Goal: Check status: Check status

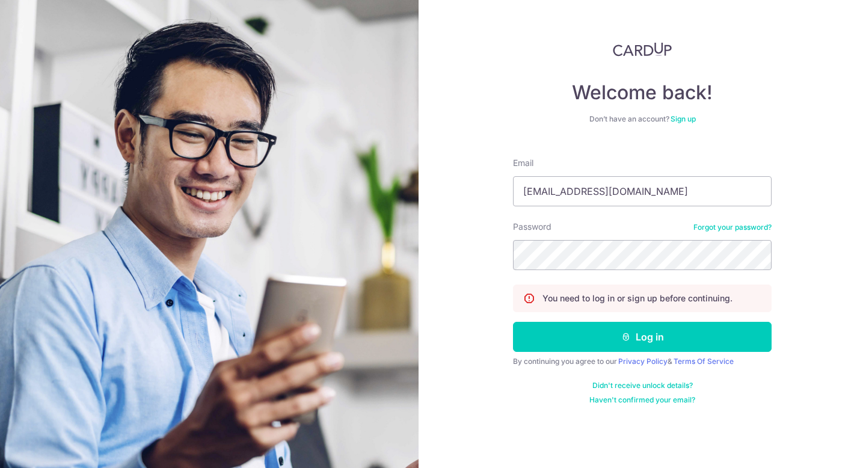
click at [586, 329] on button "Log in" at bounding box center [642, 337] width 258 height 30
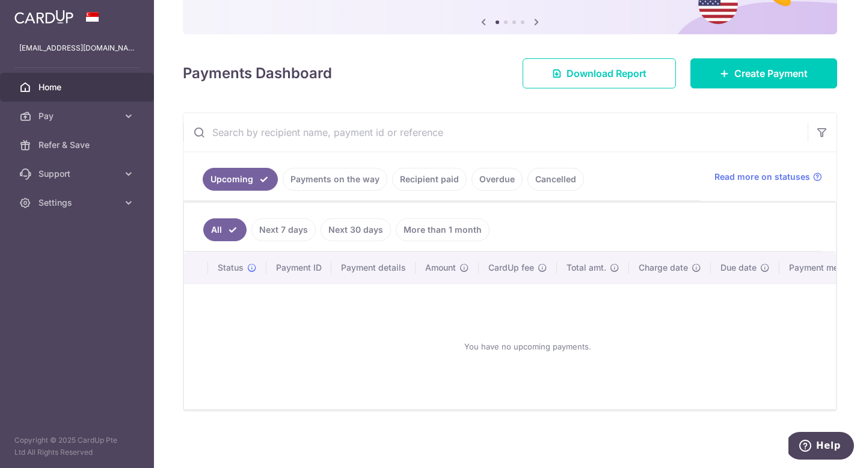
click at [435, 182] on link "Recipient paid" at bounding box center [429, 179] width 75 height 23
